Goal: Book appointment/travel/reservation

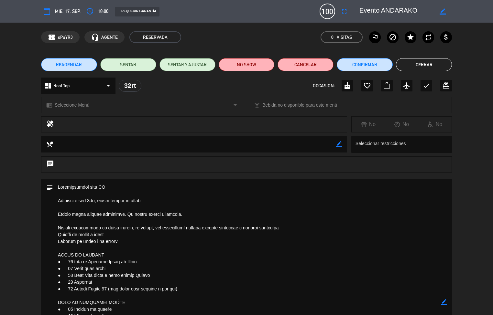
click at [49, 247] on div "subject" at bounding box center [49, 302] width 7 height 247
click at [32, 245] on div "subject border_color" at bounding box center [246, 304] width 493 height 250
click at [42, 265] on div "subject border_color" at bounding box center [246, 302] width 411 height 247
click at [43, 255] on div "subject border_color" at bounding box center [246, 302] width 411 height 247
click at [29, 262] on div "subject border_color" at bounding box center [246, 304] width 493 height 250
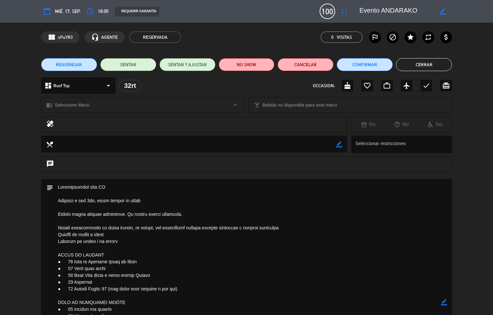
click at [29, 264] on div "subject border_color" at bounding box center [246, 304] width 493 height 250
click at [421, 67] on button "Cerrar" at bounding box center [424, 64] width 56 height 13
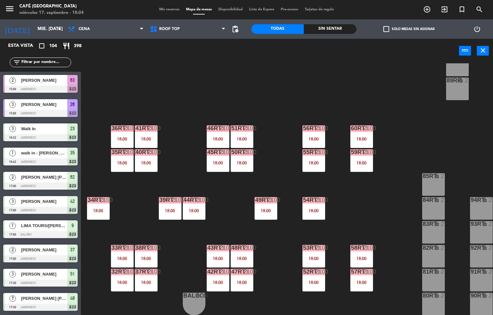
scroll to position [0, 0]
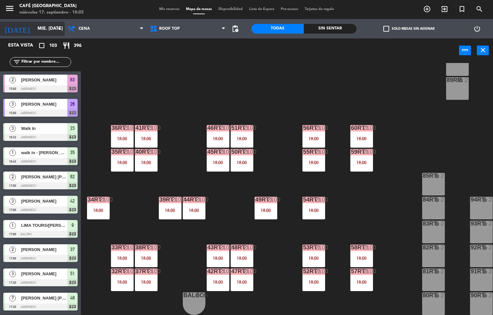
click at [42, 26] on input "mié. [DATE]" at bounding box center [64, 29] width 61 height 12
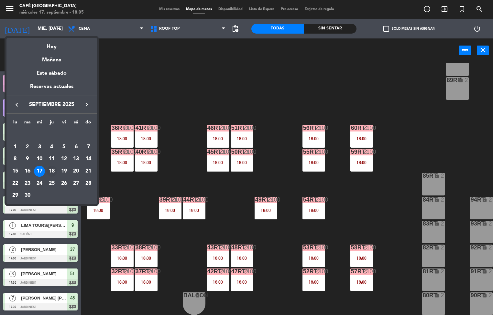
click at [51, 171] on div "18" at bounding box center [51, 171] width 11 height 11
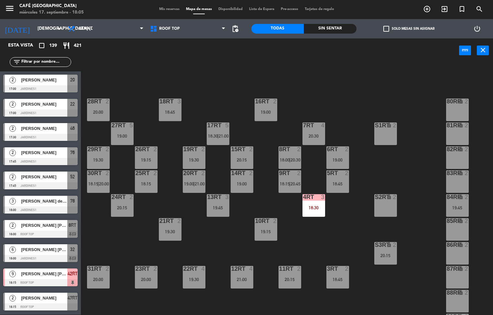
scroll to position [42, 0]
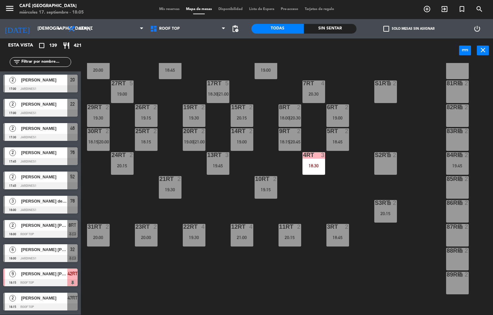
click at [380, 138] on div "18RT 3 18:45 16RT 2 19:00 28RT 2 20:00 80RR lock 2 27RT 5 19:00 7RT 4 20:30 S1R…" at bounding box center [289, 189] width 407 height 252
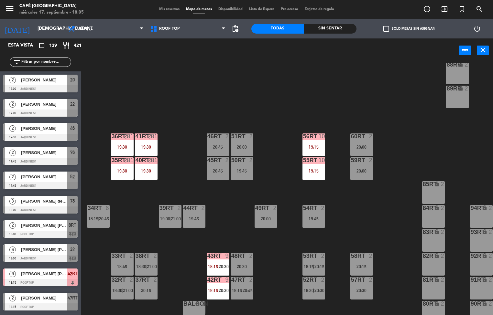
scroll to position [240, 0]
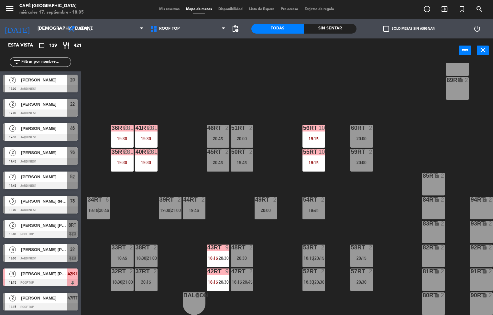
click at [148, 137] on div "19:30" at bounding box center [146, 139] width 23 height 5
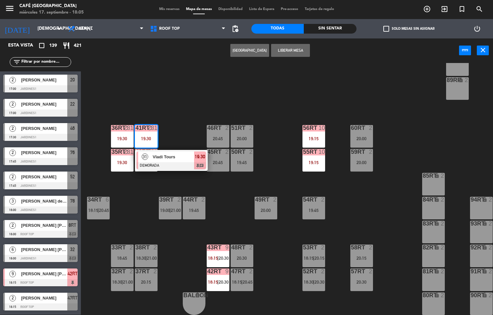
click at [173, 156] on span "Vladi Tours" at bounding box center [173, 157] width 41 height 7
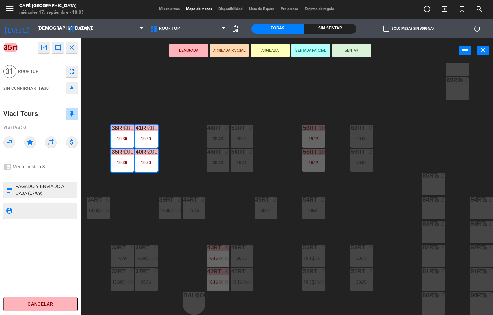
click at [234, 91] on div "18RT 3 18:45 16RT 2 19:00 28RT 2 20:00 80RR lock 2 27RT 5 19:00 7RT 4 20:30 S1R…" at bounding box center [289, 189] width 407 height 252
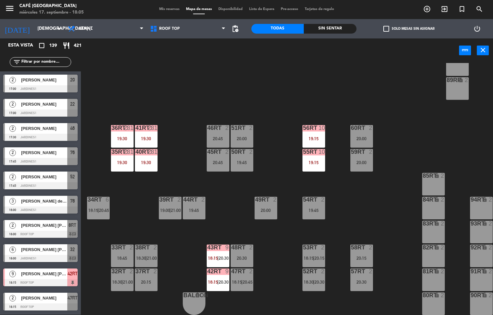
scroll to position [0, 0]
click at [85, 28] on span "Cena" at bounding box center [84, 29] width 11 height 5
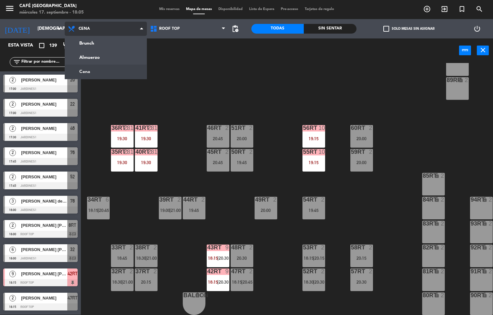
click at [93, 60] on ng-component "menu Café Museo Larco miércoles 17. septiembre - 18:05 Mis reservas Mapa de mes…" at bounding box center [246, 158] width 493 height 316
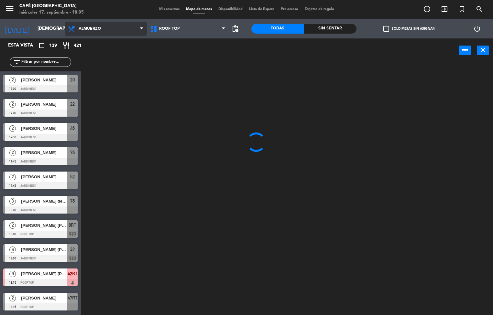
scroll to position [0, 0]
click at [299, 101] on div at bounding box center [289, 189] width 407 height 252
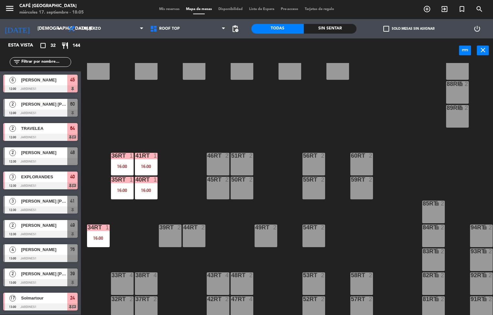
scroll to position [212, 0]
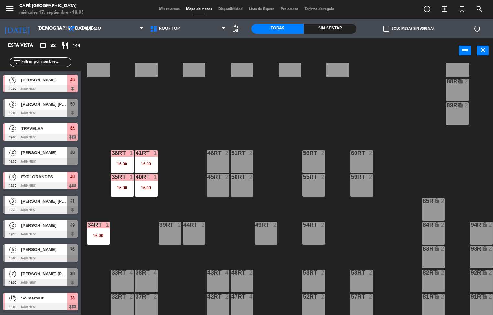
click at [144, 162] on div "16:00" at bounding box center [146, 164] width 23 height 5
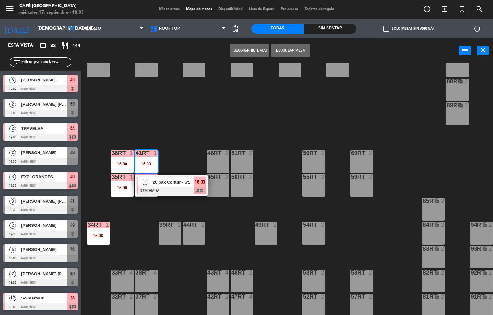
click at [182, 184] on span "26 pax Colttur - Story telling" at bounding box center [173, 182] width 41 height 7
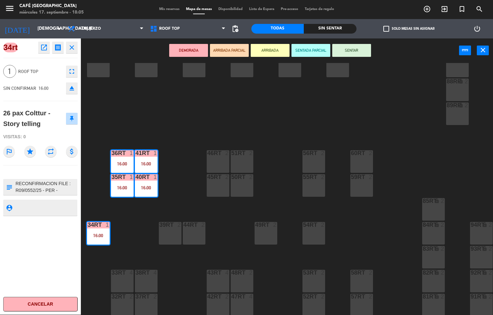
click at [42, 46] on icon "open_in_new" at bounding box center [44, 48] width 8 height 8
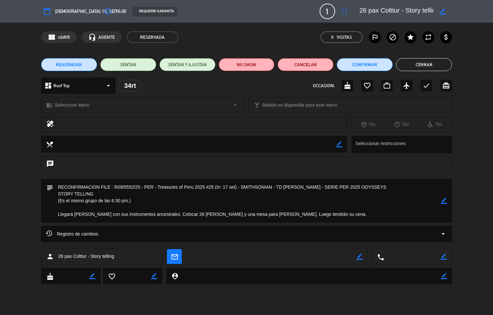
click at [419, 64] on button "Cerrar" at bounding box center [424, 64] width 56 height 13
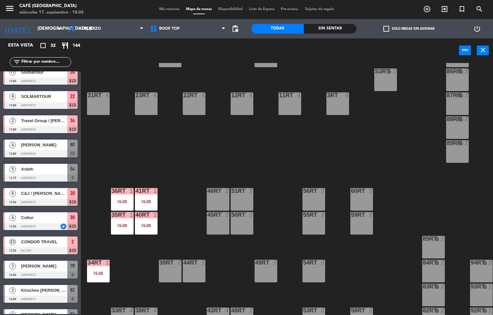
scroll to position [131, 0]
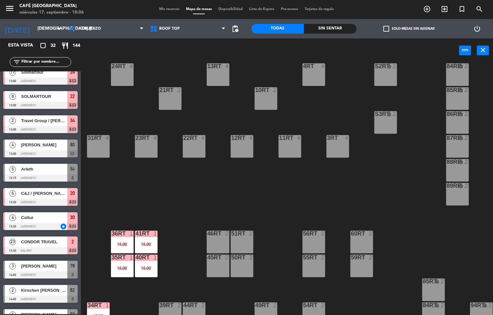
click at [361, 96] on div "18RT 4 16RT 4 28RT 2 80RR lock 2 27RT 5 7RT 5 S1RT lock 2 17RT 5 81RR lock 2 29…" at bounding box center [289, 189] width 407 height 252
click at [94, 28] on span "Almuerzo" at bounding box center [90, 29] width 22 height 5
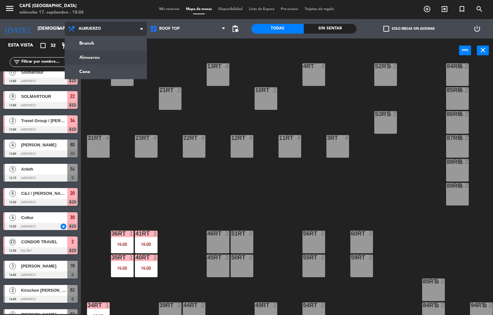
click at [101, 74] on ng-component "menu Café Museo Larco miércoles 17. septiembre - 18:06 Mis reservas Mapa de mes…" at bounding box center [246, 158] width 493 height 316
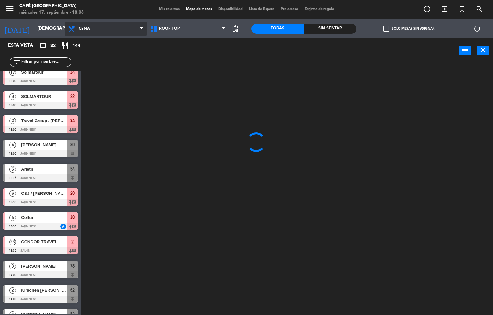
scroll to position [0, 0]
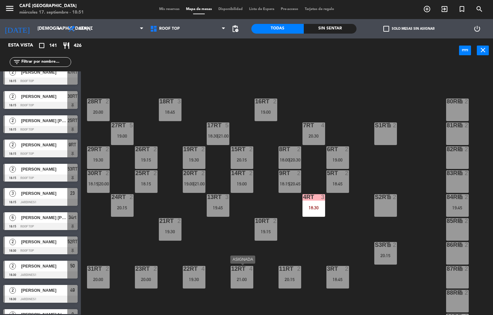
click at [340, 71] on div "18RT 3 18:45 16RT 2 19:00 28RT 2 20:00 80RR lock 2 27RT 5 19:00 7RT 4 20:30 S1R…" at bounding box center [289, 189] width 407 height 252
click at [325, 28] on div "Sin sentar" at bounding box center [330, 29] width 52 height 10
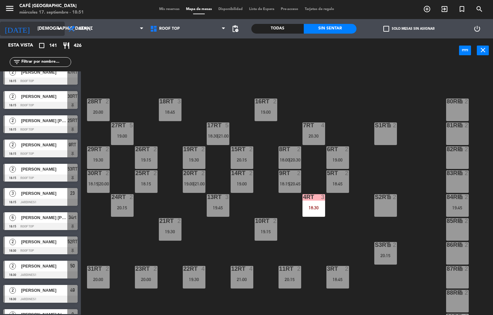
click at [59, 26] on icon "arrow_drop_down" at bounding box center [59, 29] width 8 height 8
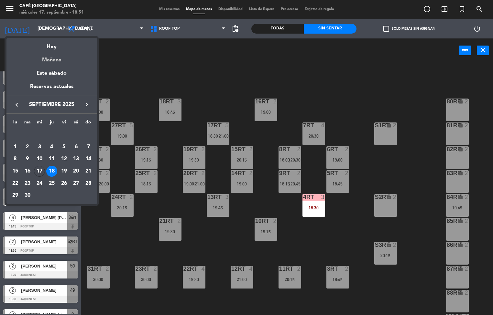
click at [70, 62] on div "Mañana" at bounding box center [51, 57] width 91 height 13
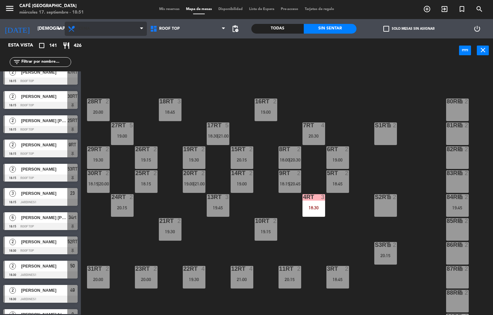
click at [113, 35] on span "Cena" at bounding box center [106, 29] width 82 height 14
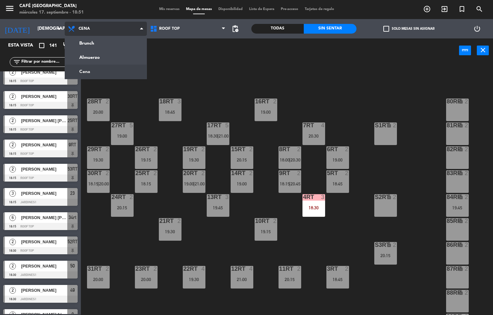
click at [119, 61] on ng-component "menu Café Museo Larco miércoles 17. septiembre - 18:51 Mis reservas Mapa de mes…" at bounding box center [246, 158] width 493 height 316
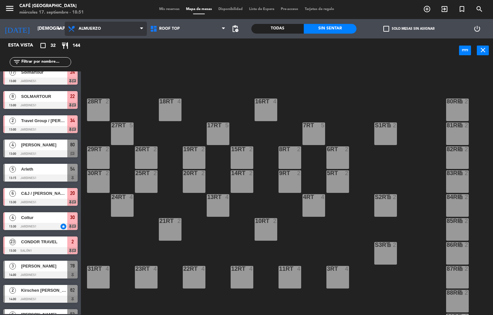
click at [141, 28] on icon at bounding box center [141, 28] width 3 height 5
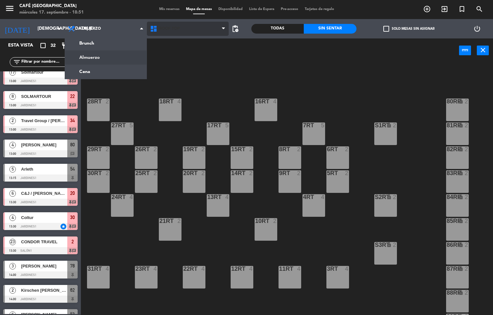
click at [184, 29] on span "Roof Top" at bounding box center [188, 29] width 82 height 14
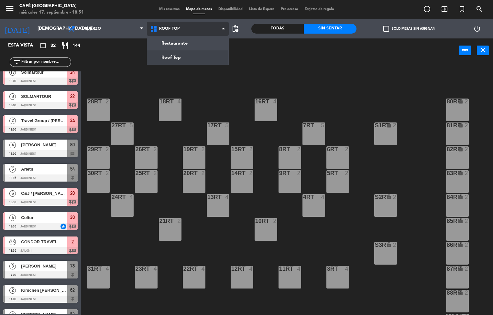
click at [187, 46] on ng-component "menu Café Museo Larco miércoles 17. septiembre - 18:51 Mis reservas Mapa de mes…" at bounding box center [246, 158] width 493 height 316
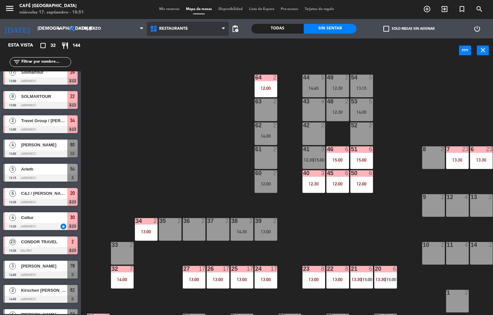
scroll to position [0, 52]
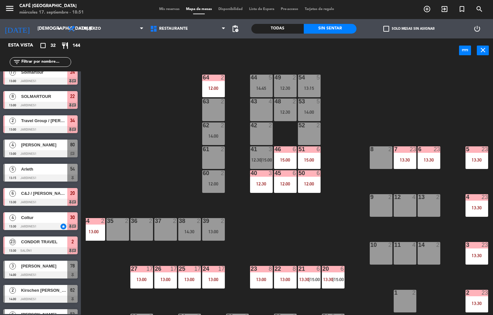
click at [477, 208] on div "13:30" at bounding box center [477, 208] width 23 height 5
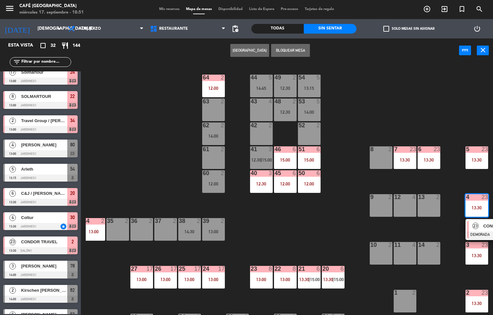
click at [481, 226] on div "23" at bounding box center [476, 226] width 14 height 11
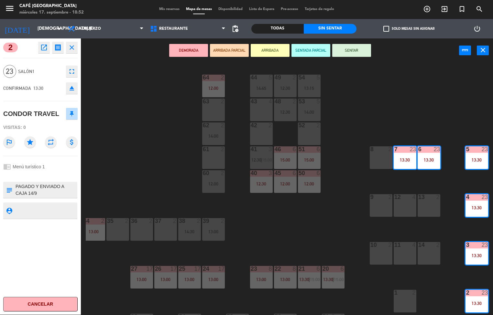
click at [307, 223] on div "44 5 14:45 49 2 12:30 54 5 13:15 64 2 12:00 48 2 12:30 53 5 14:00 63 2 43 4 62 …" at bounding box center [289, 189] width 407 height 252
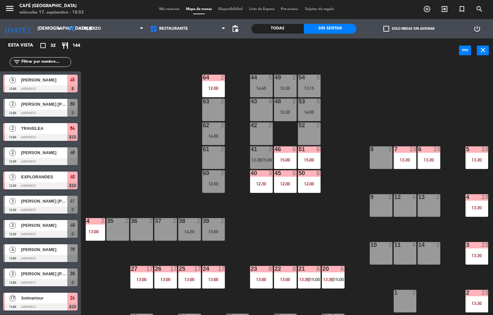
scroll to position [0, 0]
click at [193, 278] on div "13:00" at bounding box center [189, 280] width 23 height 5
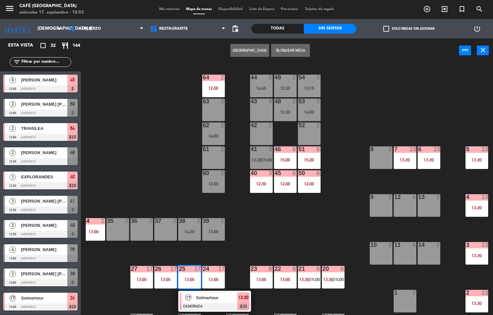
click at [258, 234] on div "44 5 14:45 49 2 12:30 54 5 13:15 64 2 12:00 48 2 12:30 53 5 14:00 63 2 43 4 62 …" at bounding box center [289, 189] width 407 height 252
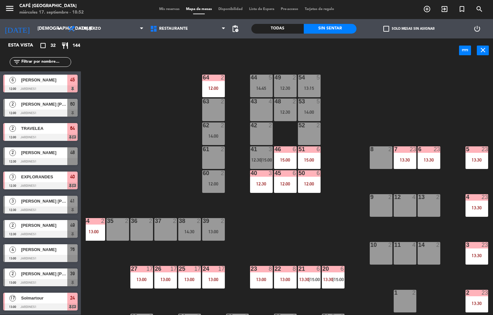
click at [199, 278] on div "13:00" at bounding box center [189, 280] width 23 height 5
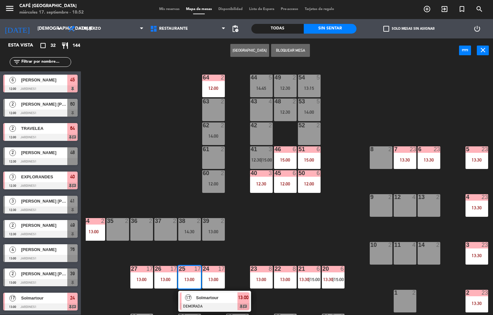
click at [259, 238] on div "44 5 14:45 49 2 12:30 54 5 13:15 64 2 12:00 48 2 12:30 53 5 14:00 63 2 43 4 62 …" at bounding box center [289, 189] width 407 height 252
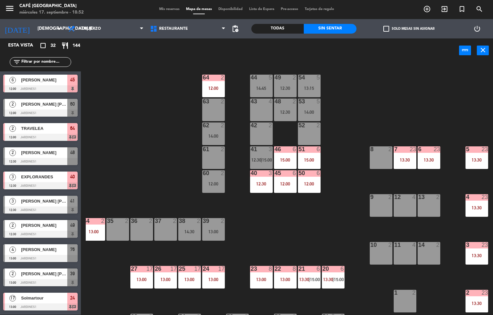
click at [261, 280] on div "13:00" at bounding box center [261, 280] width 23 height 5
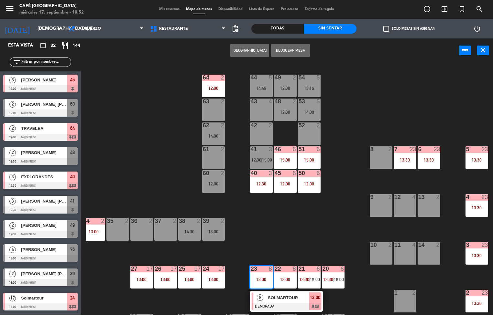
click at [308, 229] on div "44 5 14:45 49 2 12:30 54 5 13:15 64 2 12:00 48 2 12:30 53 5 14:00 63 2 43 4 62 …" at bounding box center [289, 189] width 407 height 252
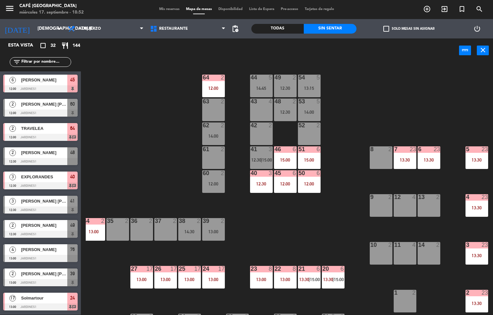
click at [303, 184] on div "12:00" at bounding box center [309, 184] width 23 height 5
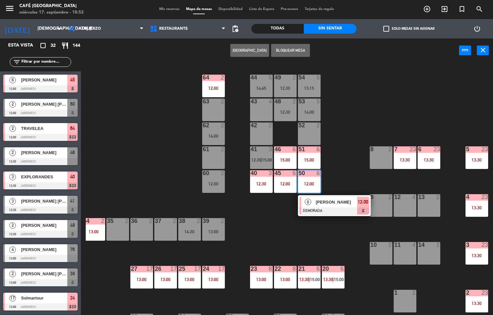
click at [258, 226] on div "44 5 14:45 49 2 12:30 54 5 13:15 64 2 12:00 48 2 12:30 53 5 14:00 63 2 43 4 62 …" at bounding box center [289, 189] width 407 height 252
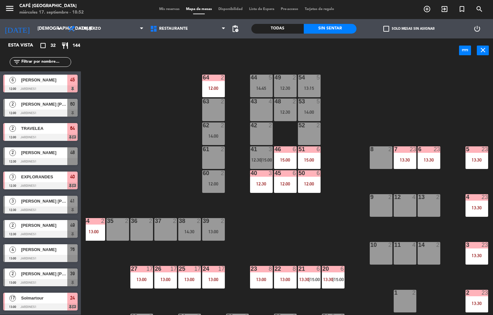
click at [261, 184] on div "12:30" at bounding box center [261, 184] width 23 height 5
click at [253, 237] on div "44 5 14:45 49 2 12:30 54 5 13:15 64 2 12:00 48 2 12:30 53 5 14:00 63 2 43 4 62 …" at bounding box center [289, 189] width 407 height 252
click at [291, 184] on div "12:00" at bounding box center [285, 184] width 23 height 5
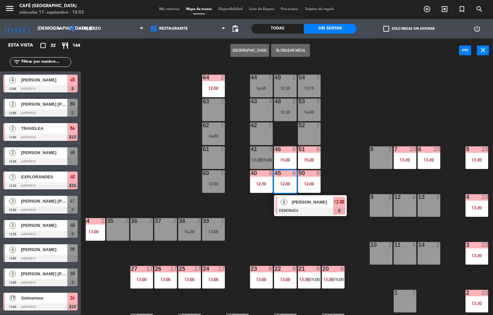
click at [251, 211] on div "44 5 14:45 49 2 12:30 54 5 13:15 64 2 12:00 48 2 12:30 53 5 14:00 63 2 43 4 62 …" at bounding box center [289, 189] width 407 height 252
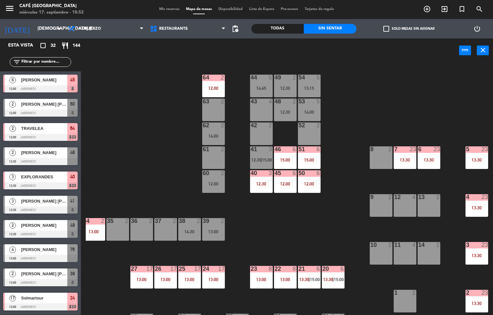
click at [263, 182] on div "12:30" at bounding box center [261, 184] width 23 height 5
click at [271, 237] on div "44 5 14:45 49 2 12:30 54 5 13:15 64 2 12:00 48 2 12:30 53 5 14:00 63 2 43 4 62 …" at bounding box center [289, 189] width 407 height 252
click at [306, 154] on div "51 6 15:00" at bounding box center [309, 158] width 23 height 23
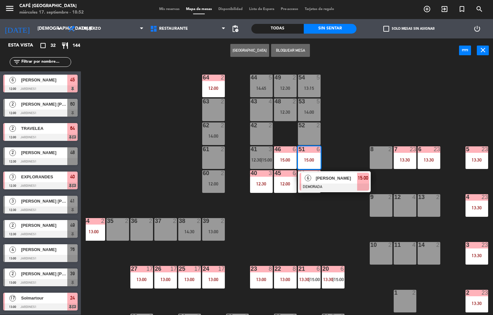
click at [321, 224] on div "44 5 14:45 49 2 12:30 54 5 13:15 64 2 12:00 48 2 12:30 53 5 14:00 63 2 43 4 62 …" at bounding box center [289, 189] width 407 height 252
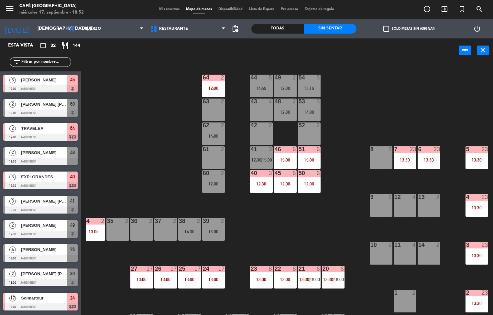
click at [213, 88] on div "12:00" at bounding box center [213, 88] width 23 height 5
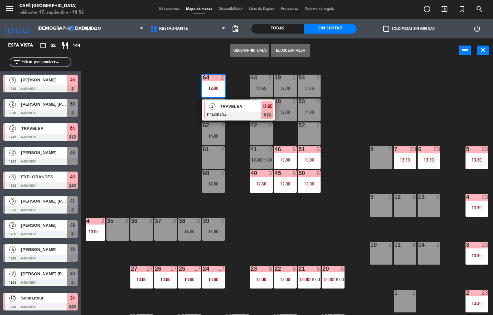
click at [241, 103] on span "TRAVELEA" at bounding box center [240, 106] width 41 height 7
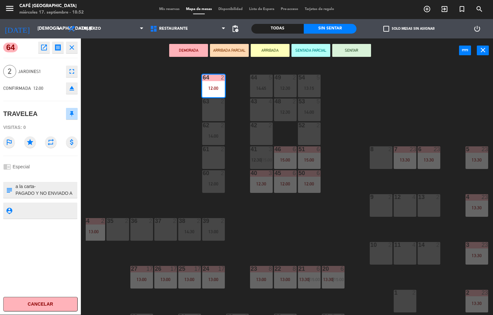
click at [293, 223] on div "44 5 14:45 49 2 12:30 54 5 13:15 64 2 12:00 48 2 12:30 53 5 14:00 63 2 43 4 62 …" at bounding box center [289, 189] width 407 height 252
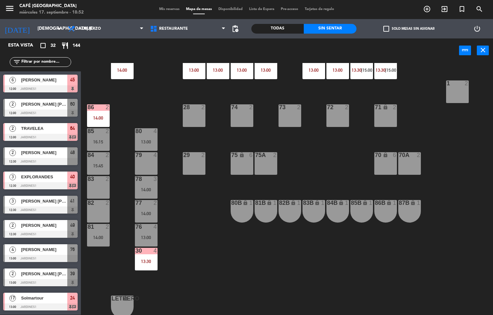
scroll to position [216, 0]
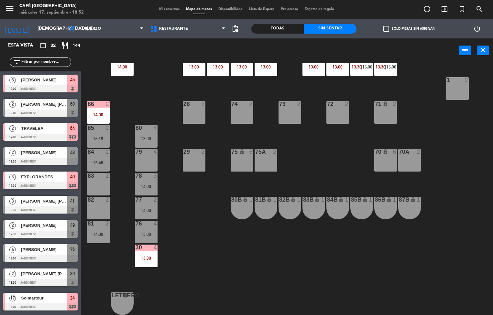
click at [141, 256] on div "13:30" at bounding box center [146, 258] width 23 height 5
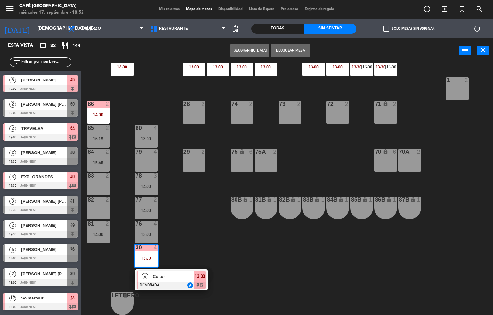
click at [166, 277] on span "Coltur" at bounding box center [173, 276] width 41 height 7
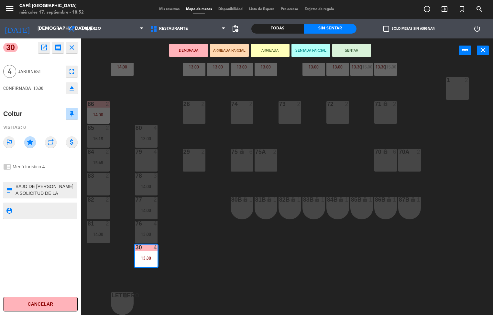
click at [227, 247] on div "44 5 14:45 49 2 12:30 54 5 13:15 64 2 12:00 48 2 12:30 53 5 14:00 63 2 43 4 62 …" at bounding box center [289, 189] width 407 height 252
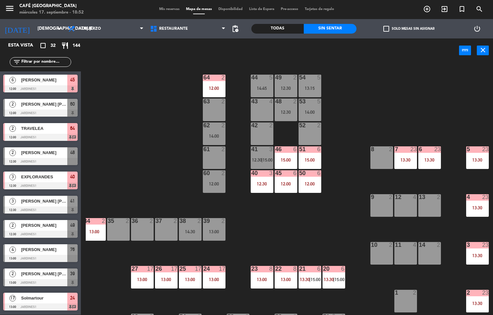
scroll to position [0, 51]
click at [478, 197] on div at bounding box center [477, 197] width 11 height 6
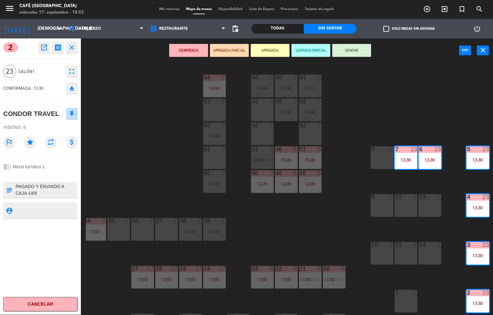
click at [171, 195] on div "menu Café Museo Larco miércoles 17. septiembre - 18:52 Mis reservas Mapa de mes…" at bounding box center [246, 157] width 493 height 315
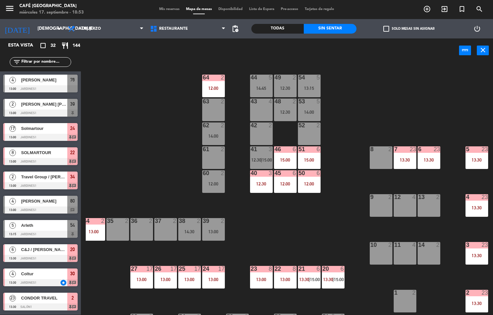
scroll to position [171, 0]
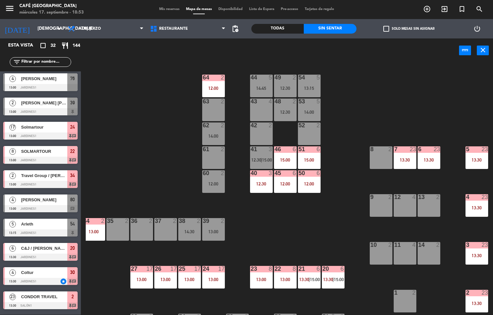
click at [48, 257] on div at bounding box center [40, 257] width 74 height 7
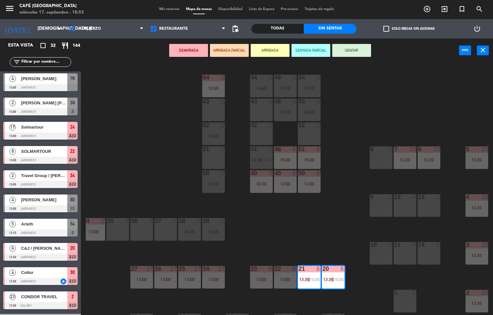
scroll to position [0, 0]
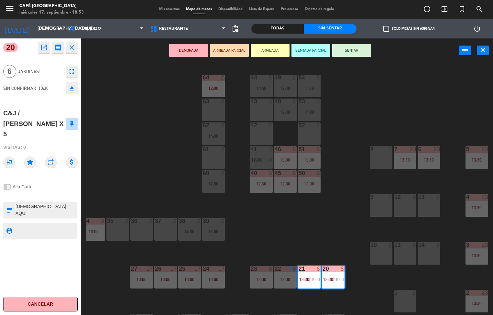
click at [154, 158] on div "44 5 14:45 49 2 12:30 54 5 13:15 64 2 12:00 48 2 12:30 53 5 14:00 63 2 43 4 62 …" at bounding box center [289, 189] width 407 height 252
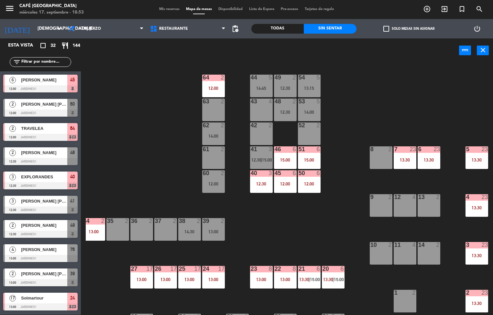
scroll to position [0, 0]
click at [42, 297] on span "Solmartour" at bounding box center [44, 298] width 46 height 7
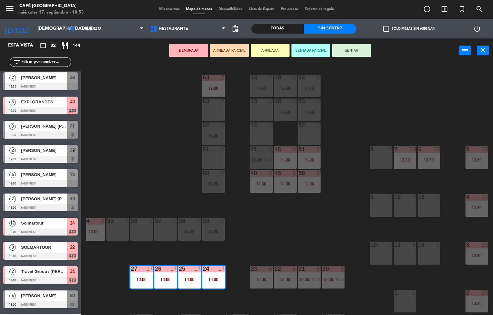
scroll to position [0, 0]
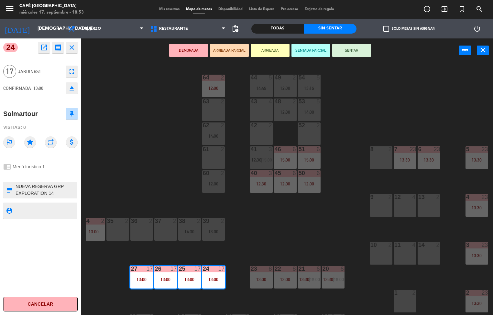
click at [127, 168] on div "44 5 14:45 49 2 12:30 54 5 13:15 64 2 12:00 48 2 12:30 53 5 14:00 63 2 43 4 62 …" at bounding box center [289, 189] width 407 height 252
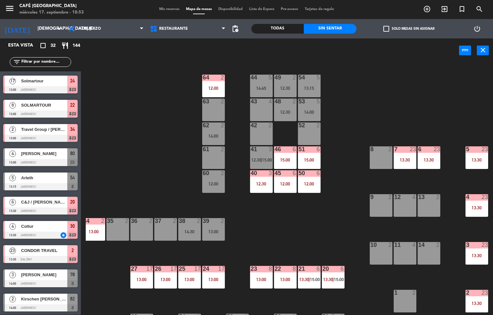
scroll to position [226, 0]
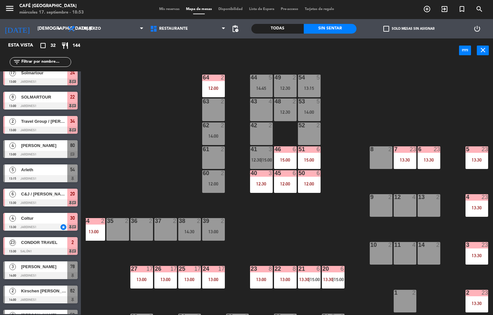
click at [147, 144] on div "44 5 14:45 49 2 12:30 54 5 13:15 64 2 12:00 48 2 12:30 53 5 14:00 63 2 43 4 62 …" at bounding box center [289, 189] width 407 height 252
click at [113, 34] on span "Almuerzo" at bounding box center [106, 29] width 82 height 14
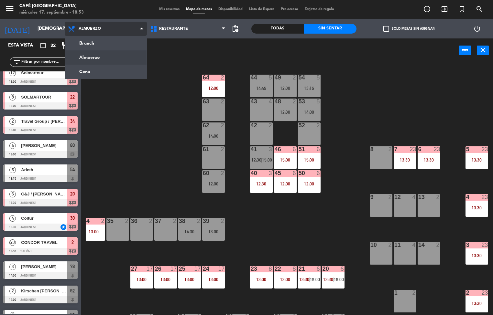
click at [115, 76] on ng-component "menu Café Museo Larco miércoles 17. septiembre - 18:53 Mis reservas Mapa de mes…" at bounding box center [246, 158] width 493 height 316
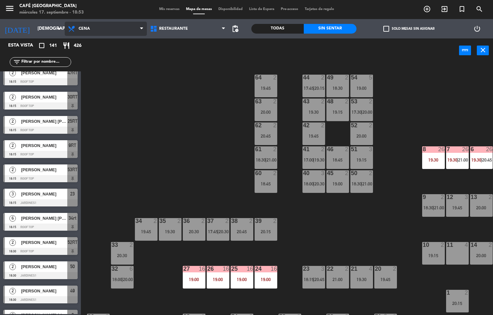
scroll to position [0, 52]
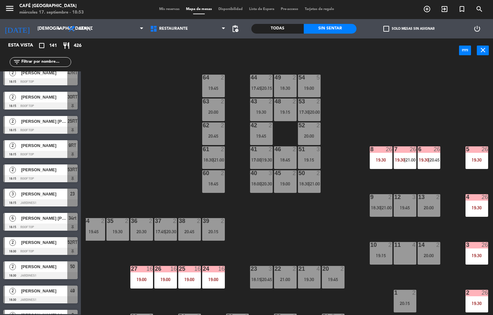
click at [478, 203] on div "4 26 19:30" at bounding box center [477, 205] width 23 height 23
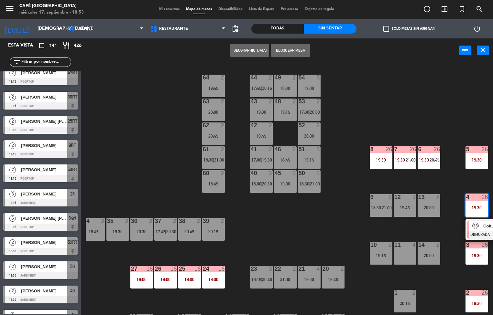
click at [476, 226] on span "26" at bounding box center [475, 226] width 6 height 6
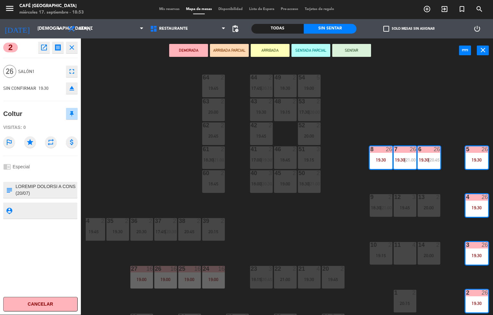
click at [145, 144] on div "44 2 17:45 | 20:15 49 2 18:30 54 5 19:00 64 2 19:45 48 2 19:15 53 2 17:30 | 20:…" at bounding box center [289, 189] width 407 height 252
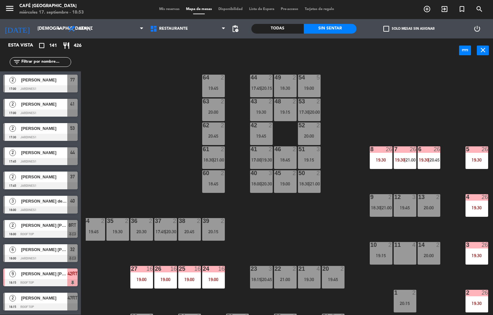
scroll to position [0, 0]
click at [152, 180] on div "44 2 17:45 | 20:15 49 2 18:30 54 5 19:00 64 2 19:45 48 2 19:15 53 2 17:30 | 20:…" at bounding box center [289, 189] width 407 height 252
click at [392, 157] on div "8 26 19:30" at bounding box center [381, 158] width 23 height 23
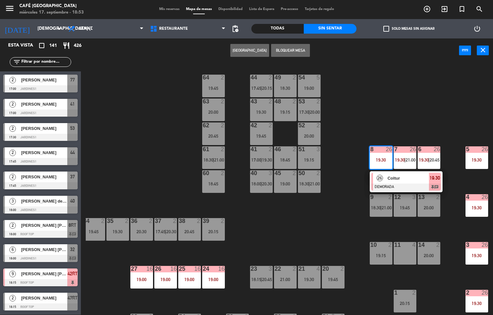
click at [394, 179] on span "Coltur" at bounding box center [408, 178] width 41 height 7
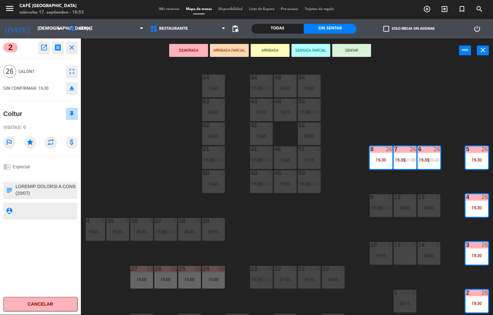
click at [44, 50] on icon "open_in_new" at bounding box center [44, 48] width 8 height 8
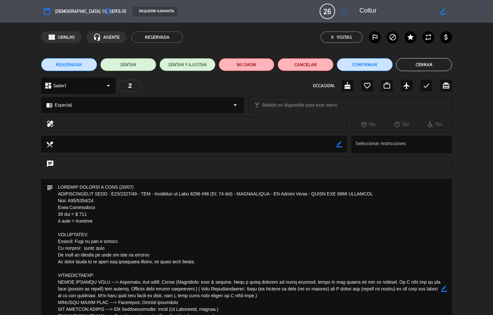
click at [419, 68] on button "Cerrar" at bounding box center [424, 64] width 56 height 13
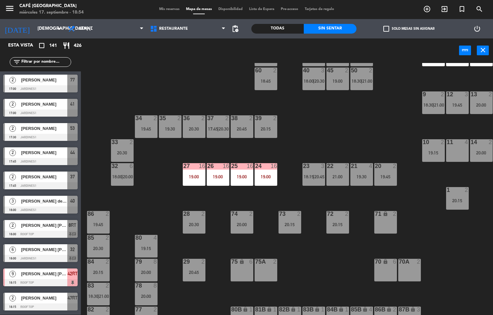
scroll to position [88, 0]
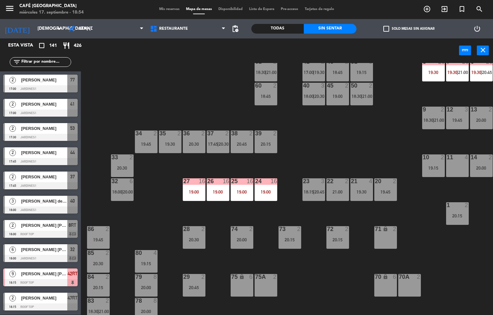
click at [197, 182] on div at bounding box center [194, 182] width 11 height 6
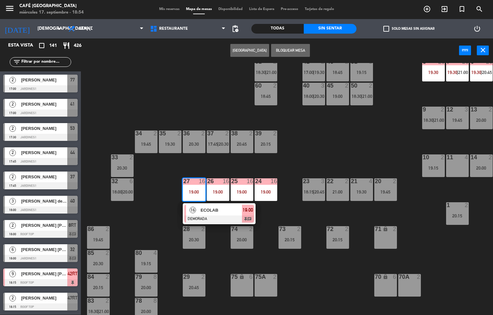
click at [212, 209] on span "ECOLAB" at bounding box center [221, 210] width 41 height 7
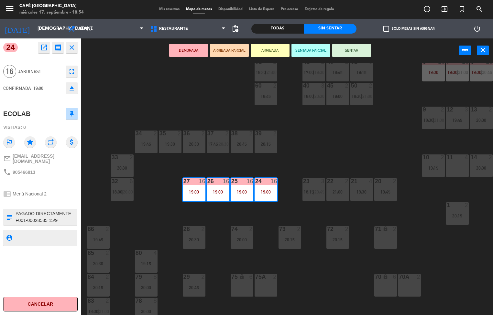
click at [155, 206] on div "44 2 17:45 | 20:15 49 2 18:30 54 5 19:00 64 2 19:45 48 2 19:15 53 2 17:30 | 20:…" at bounding box center [289, 189] width 407 height 252
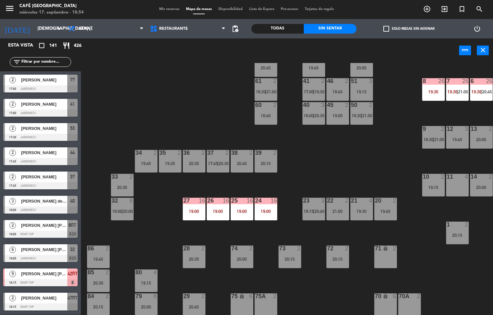
scroll to position [216, 0]
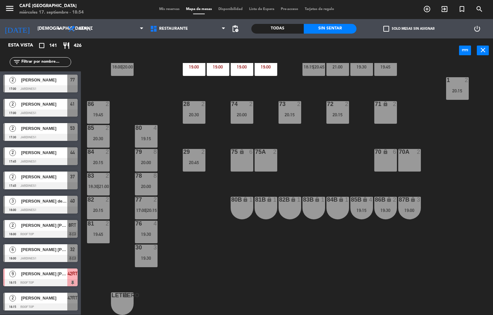
click at [194, 253] on div "44 2 17:45 | 20:15 49 2 18:30 54 5 19:00 64 2 19:45 48 2 19:15 53 2 17:30 | 20:…" at bounding box center [289, 189] width 407 height 252
click at [196, 256] on div "44 2 17:45 | 20:15 49 2 18:30 54 5 19:00 64 2 19:45 48 2 19:15 53 2 17:30 | 20:…" at bounding box center [289, 189] width 407 height 252
click at [190, 264] on div "44 2 17:45 | 20:15 49 2 18:30 54 5 19:00 64 2 19:45 48 2 19:15 53 2 17:30 | 20:…" at bounding box center [289, 189] width 407 height 252
click at [188, 263] on div "44 2 17:45 | 20:15 49 2 18:30 54 5 19:00 64 2 19:45 48 2 19:15 53 2 17:30 | 20:…" at bounding box center [289, 189] width 407 height 252
click at [148, 175] on div at bounding box center [146, 176] width 11 height 6
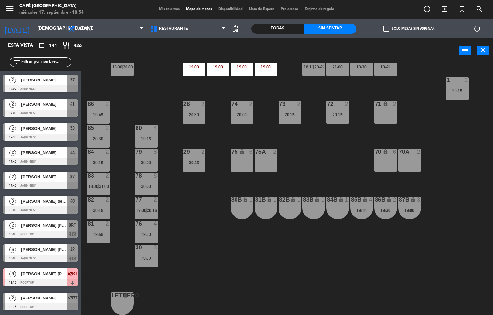
click at [180, 249] on div "44 2 17:45 | 20:15 49 2 18:30 54 5 19:00 64 2 19:45 48 2 19:15 53 2 17:30 | 20:…" at bounding box center [289, 189] width 407 height 252
click at [142, 184] on div "20:00" at bounding box center [146, 186] width 23 height 5
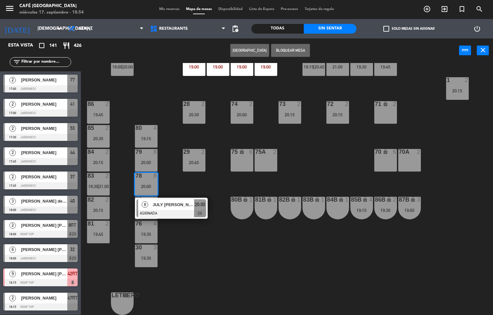
click at [215, 283] on div "44 2 17:45 | 20:15 49 2 18:30 54 5 19:00 64 2 19:45 48 2 19:15 53 2 17:30 | 20:…" at bounding box center [289, 189] width 407 height 252
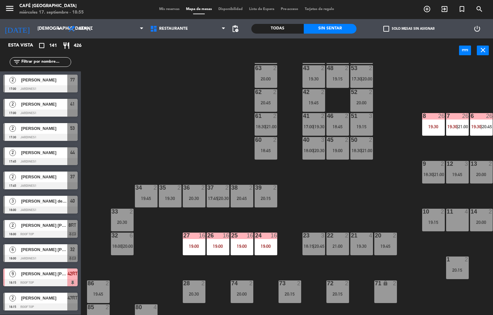
scroll to position [32, 52]
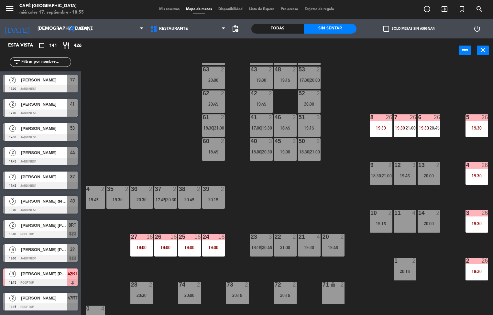
click at [266, 26] on div "Todas" at bounding box center [277, 29] width 52 height 10
click at [295, 193] on div "44 2 17:45 | 20:15 49 2 18:30 54 5 19:00 64 2 19:45 48 2 19:15 53 2 17:30 | 20:…" at bounding box center [289, 189] width 407 height 252
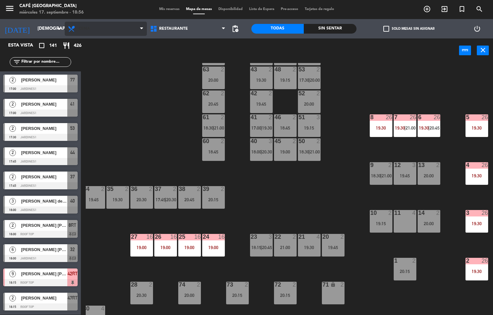
click at [114, 33] on span "Cena" at bounding box center [106, 29] width 82 height 14
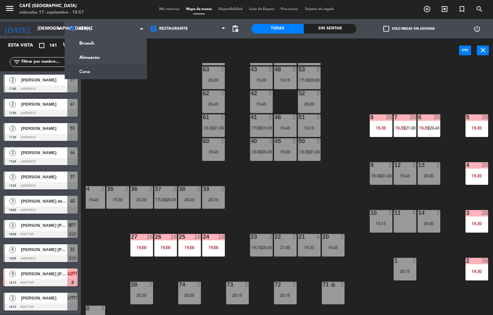
click at [48, 31] on input "[DEMOGRAPHIC_DATA] [DATE]" at bounding box center [64, 29] width 61 height 12
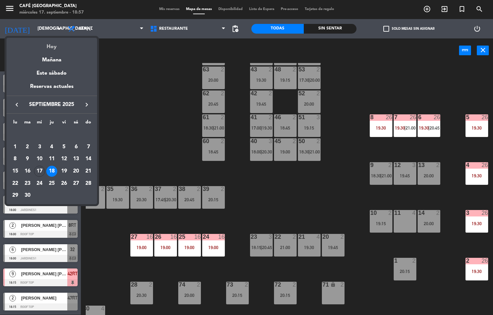
click at [58, 48] on div "Hoy" at bounding box center [51, 44] width 91 height 13
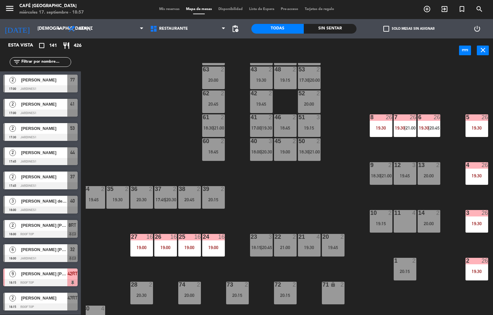
type input "mié. [DATE]"
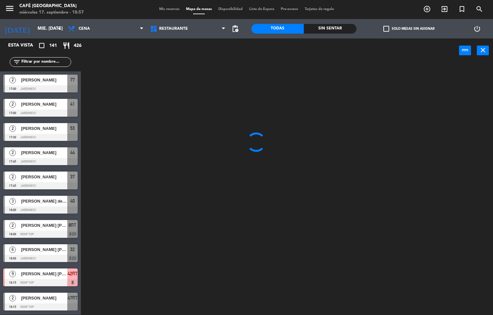
scroll to position [0, 0]
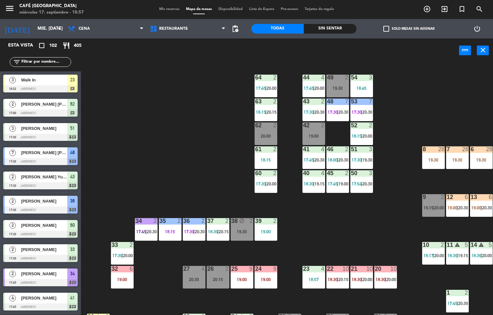
click at [341, 280] on span "20:15" at bounding box center [343, 279] width 10 height 5
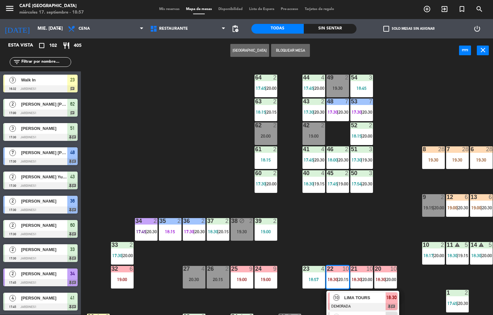
click at [343, 304] on div at bounding box center [363, 307] width 70 height 7
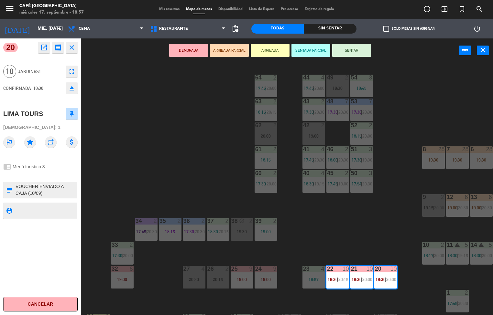
click at [206, 181] on div "44 4 17:45 | 20:00 49 2 19:30 54 3 18:45 64 2 17:45 | 20:00 48 7 17:30 | 20:30 …" at bounding box center [289, 189] width 407 height 252
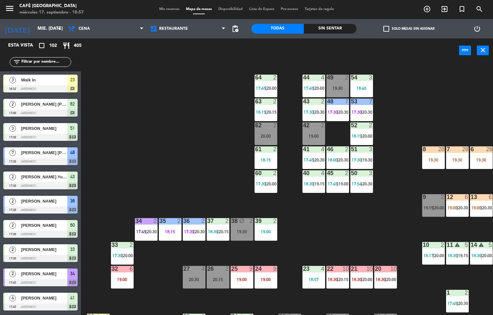
scroll to position [0, 52]
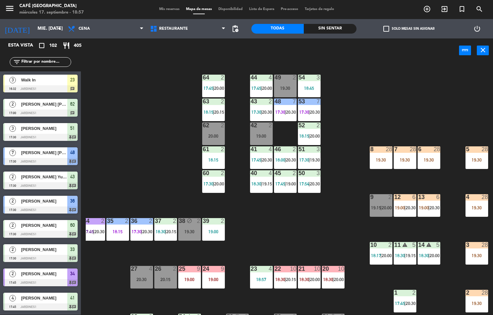
click at [407, 159] on div "19:30" at bounding box center [405, 160] width 23 height 5
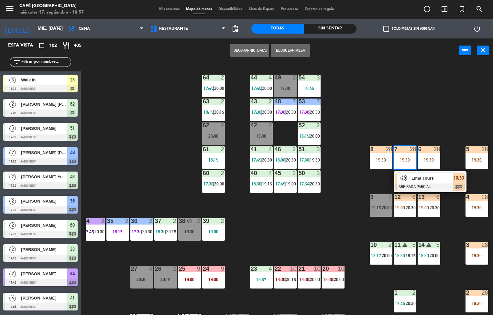
click at [425, 181] on span "Lima Tours" at bounding box center [432, 178] width 41 height 7
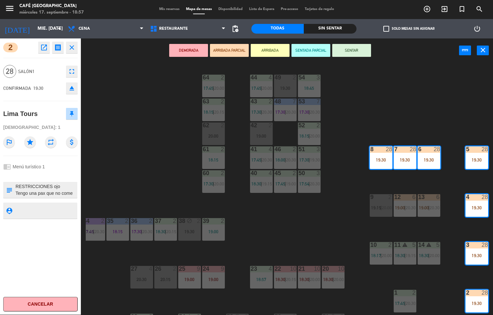
click at [312, 225] on div "44 4 17:45 | 20:00 49 2 19:30 54 3 18:45 64 2 17:45 | 20:00 48 7 17:30 | 20:30 …" at bounding box center [289, 189] width 407 height 252
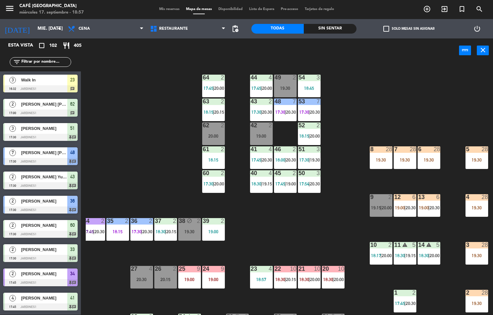
scroll to position [845, 0]
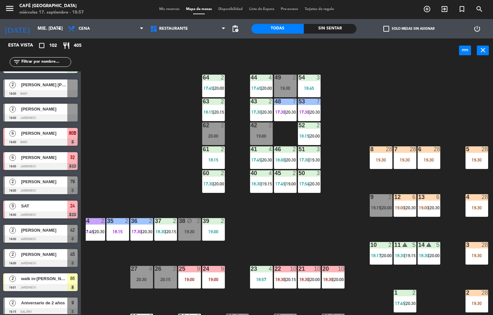
click at [211, 276] on div "24 9 19:00" at bounding box center [213, 277] width 23 height 23
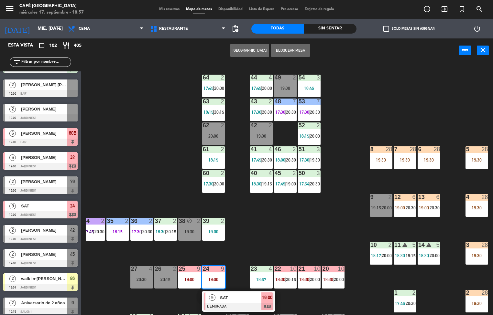
click at [236, 304] on div at bounding box center [239, 307] width 70 height 7
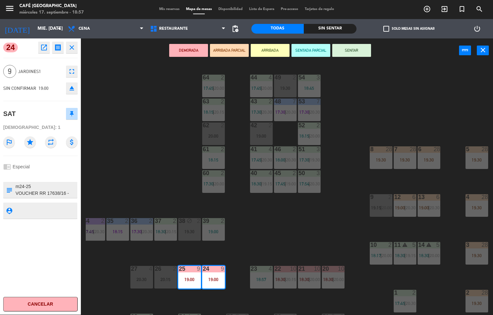
click at [42, 50] on icon "open_in_new" at bounding box center [44, 48] width 8 height 8
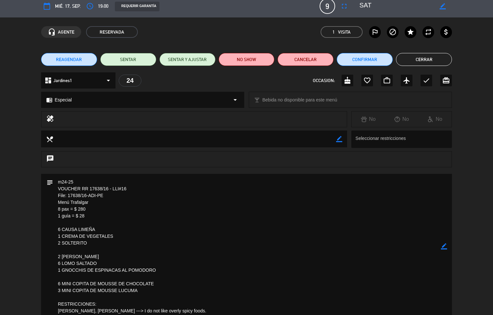
scroll to position [4, 0]
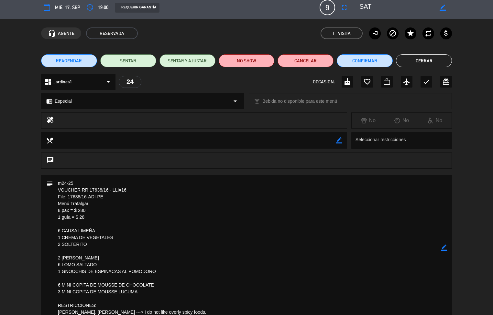
click at [416, 56] on button "Cerrar" at bounding box center [424, 60] width 56 height 13
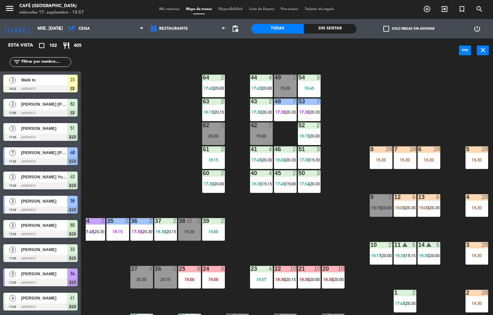
scroll to position [0, 0]
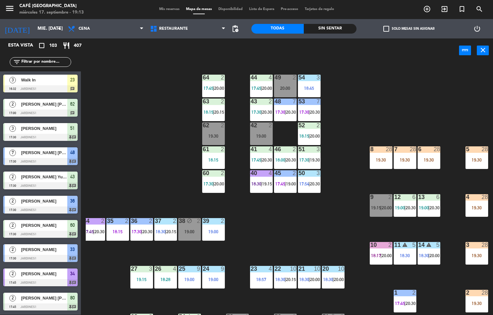
click at [290, 239] on div "44 4 17:45 | 20:00 49 2 20:00 54 3 18:45 64 2 17:45 | 20:00 48 7 17:30 | 20:30 …" at bounding box center [289, 189] width 407 height 252
click at [171, 28] on span "Restaurante" at bounding box center [173, 29] width 29 height 5
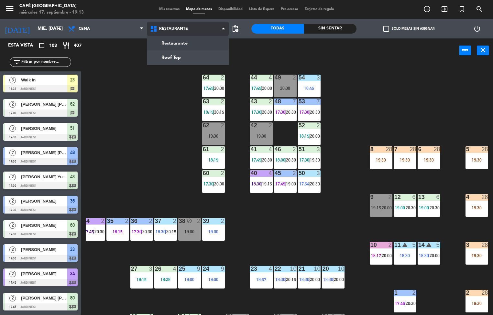
click at [165, 56] on ng-component "menu Café Museo Larco miércoles 17. septiembre - 19:13 Mis reservas Mapa de mes…" at bounding box center [246, 158] width 493 height 316
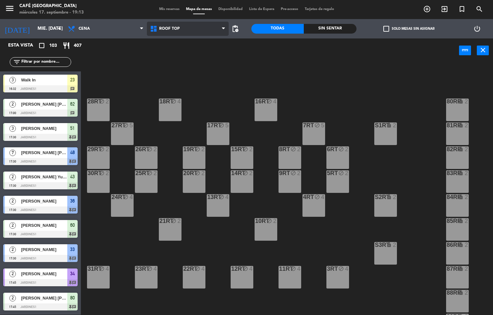
scroll to position [240, 0]
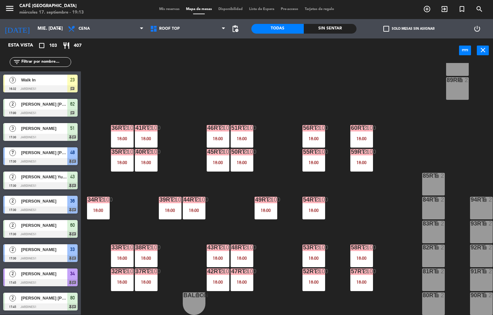
click at [198, 204] on div "44RT block 100 18:00" at bounding box center [194, 208] width 23 height 23
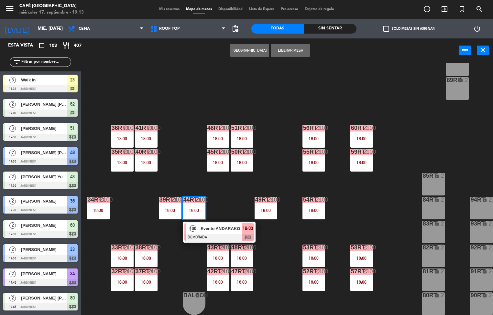
click at [207, 226] on span "Evento ANDARAKO" at bounding box center [221, 229] width 41 height 7
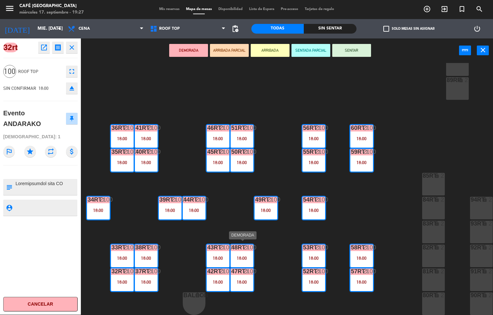
click at [44, 46] on icon "open_in_new" at bounding box center [44, 48] width 8 height 8
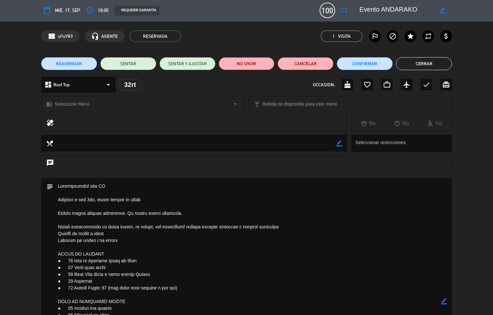
scroll to position [2, 0]
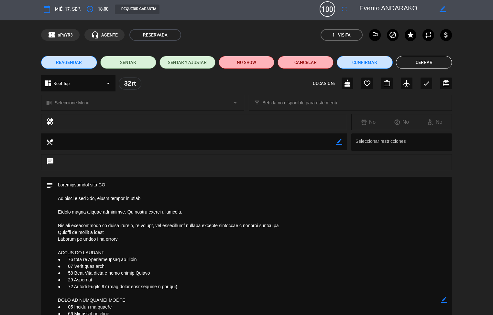
click at [419, 67] on button "Cerrar" at bounding box center [424, 62] width 56 height 13
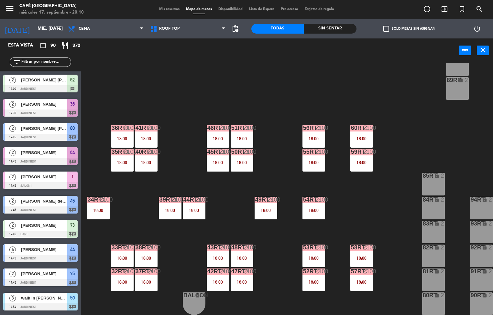
scroll to position [0, 0]
